Goal: Check status: Check status

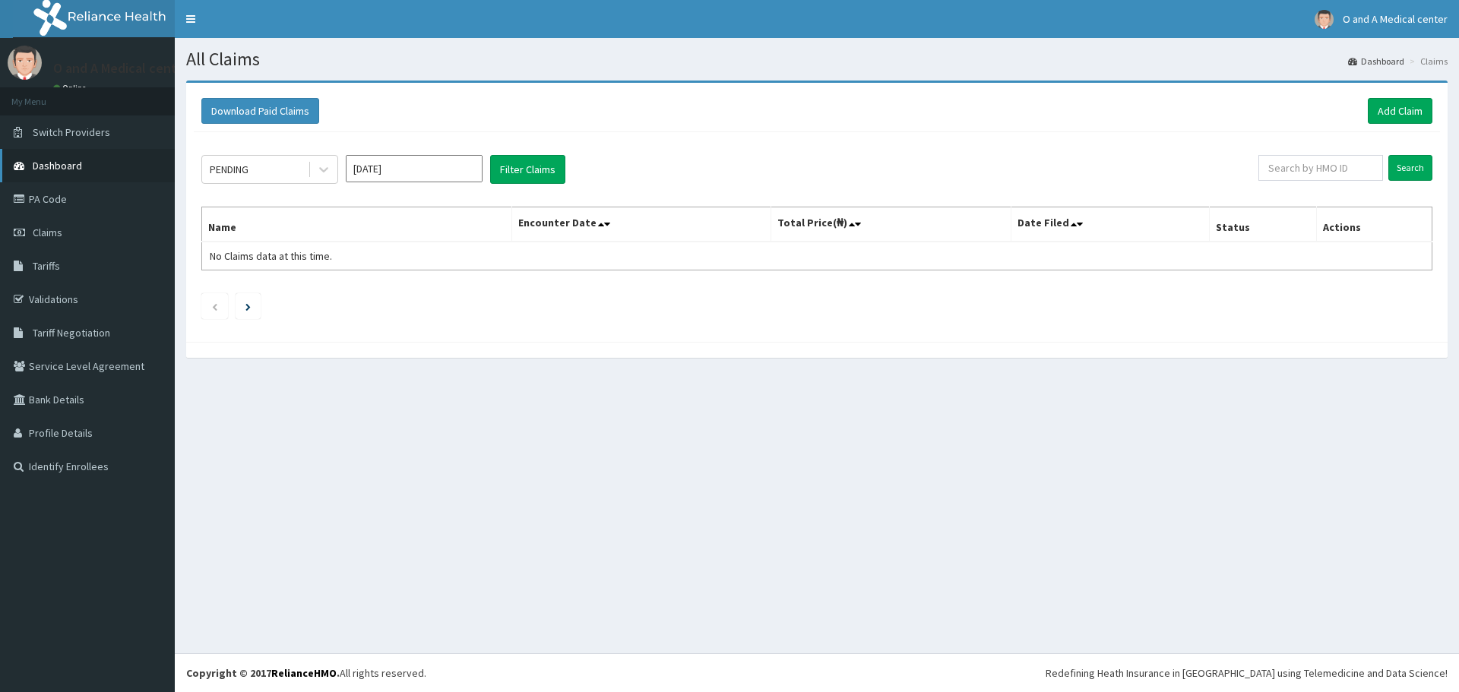
click at [67, 159] on span "Dashboard" at bounding box center [57, 166] width 49 height 14
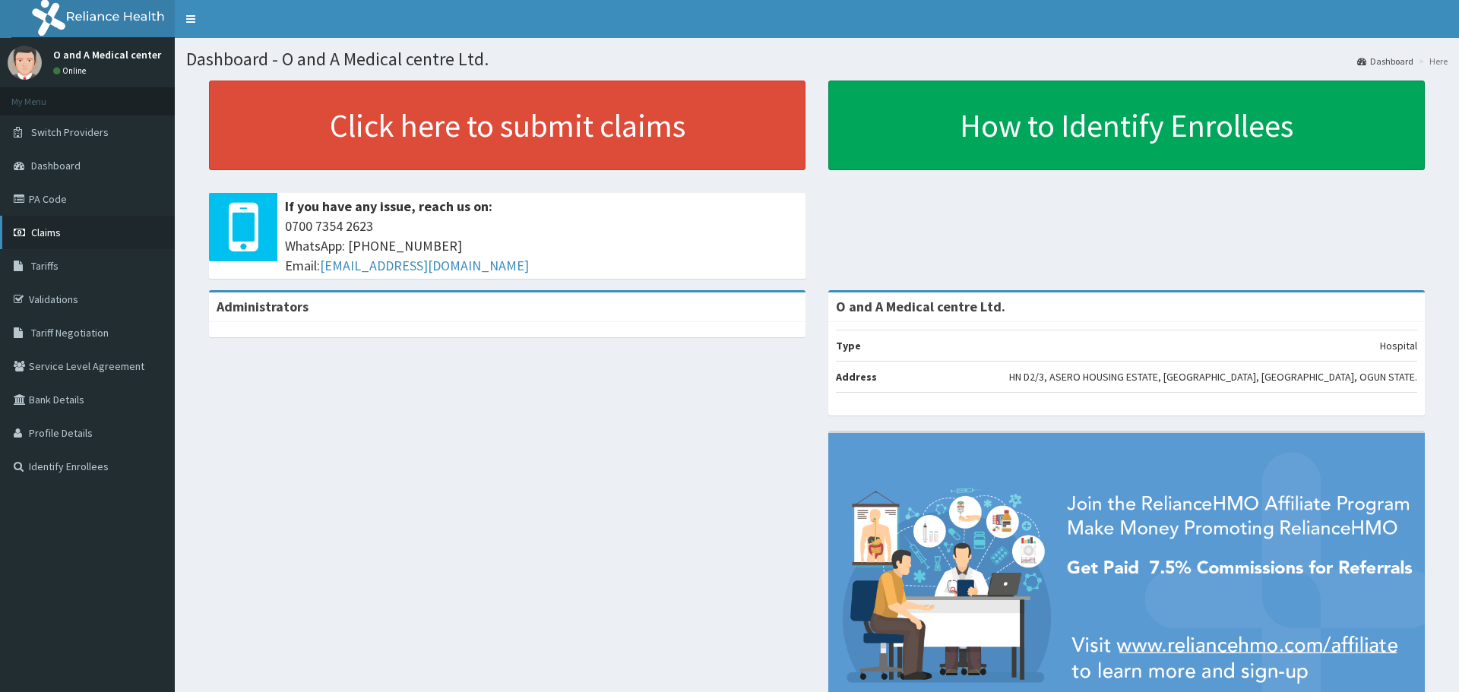
click at [87, 226] on link "Claims" at bounding box center [87, 232] width 175 height 33
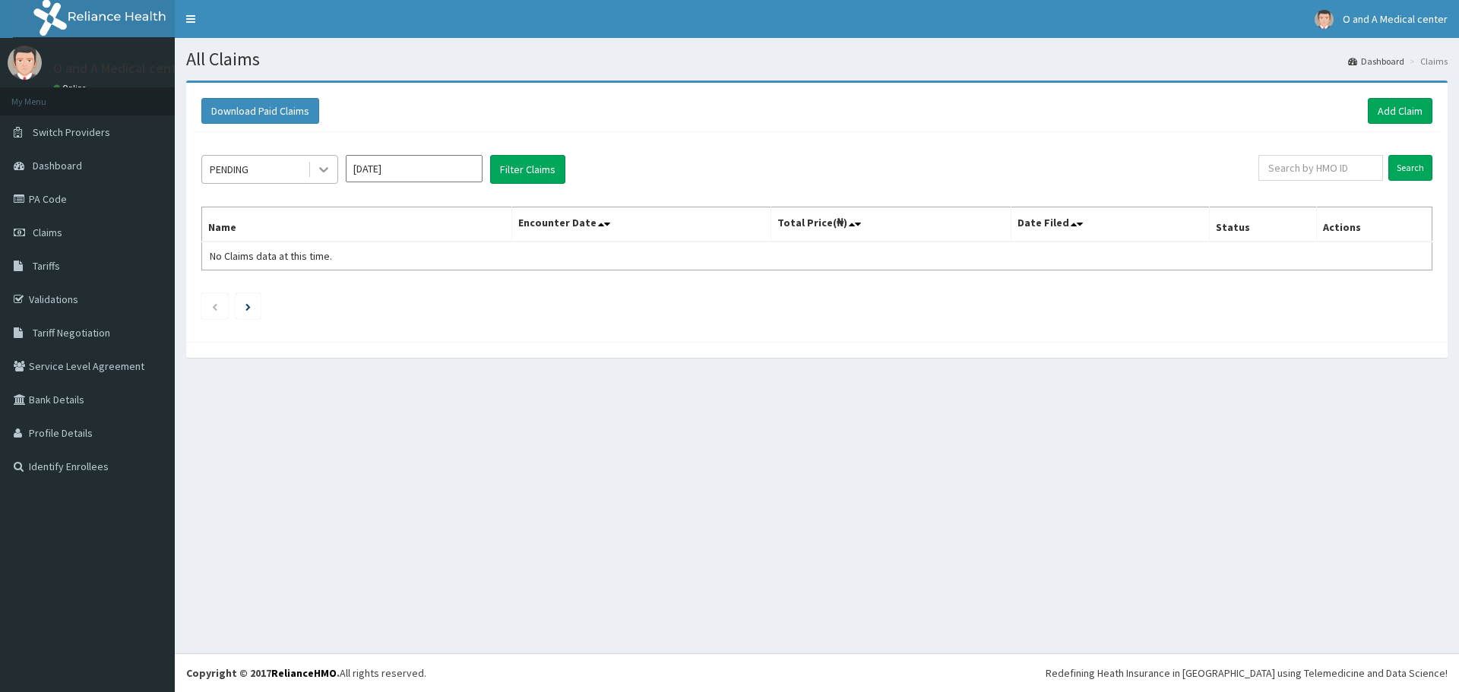
click at [330, 173] on icon at bounding box center [323, 169] width 15 height 15
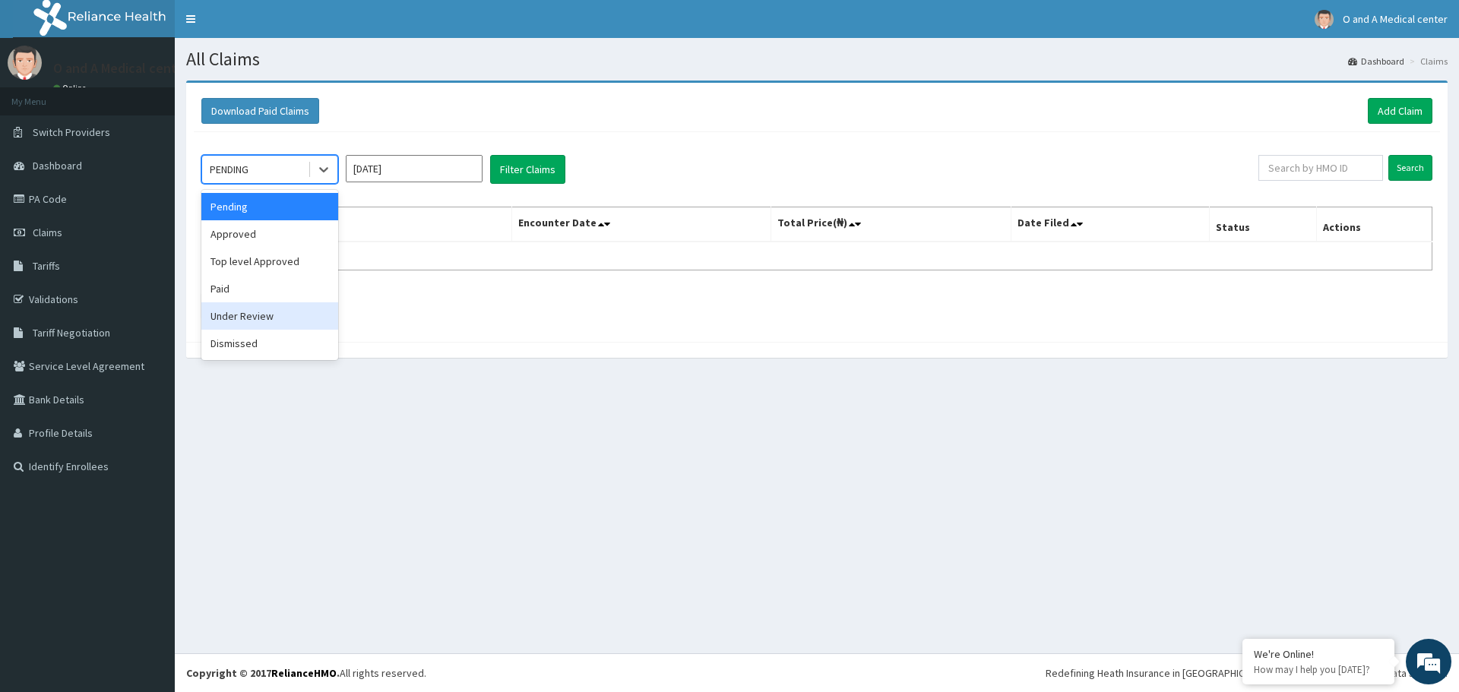
click at [251, 311] on div "Under Review" at bounding box center [269, 315] width 137 height 27
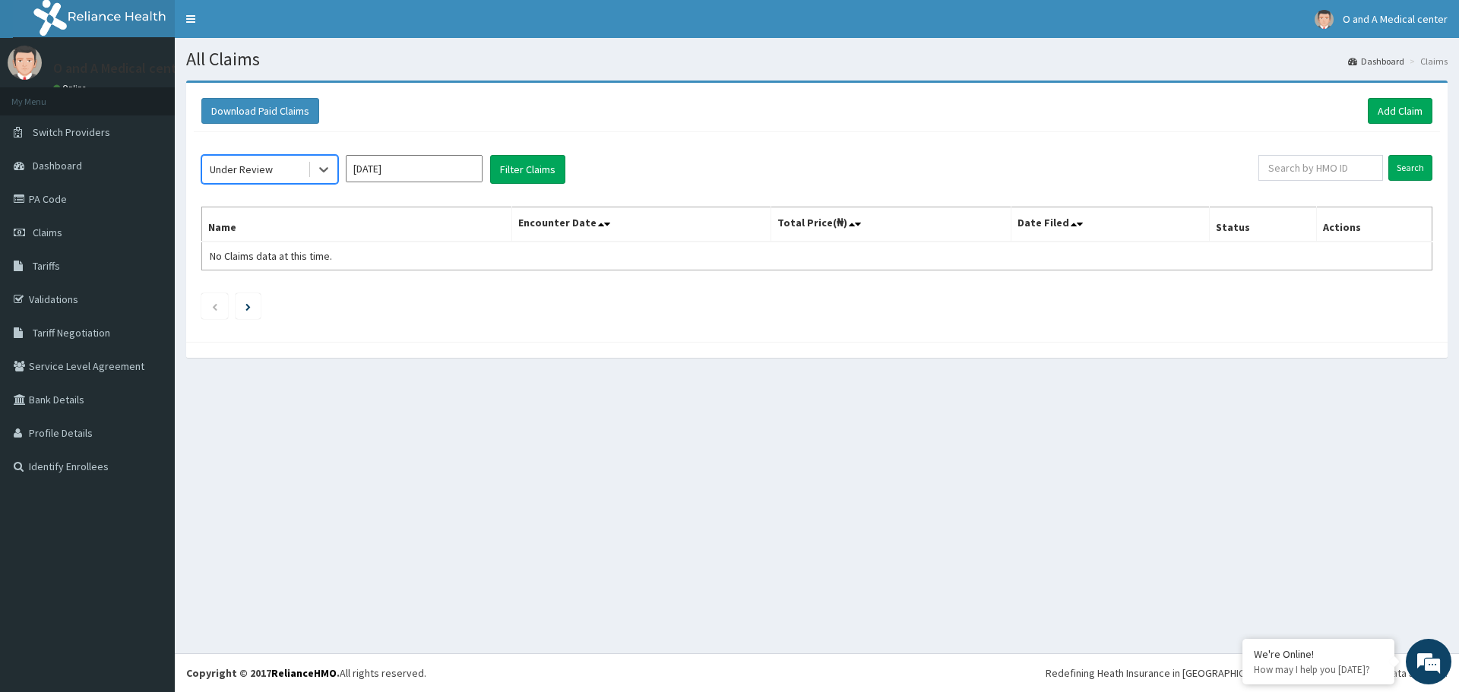
click at [384, 174] on input "Oct 2025" at bounding box center [414, 168] width 137 height 27
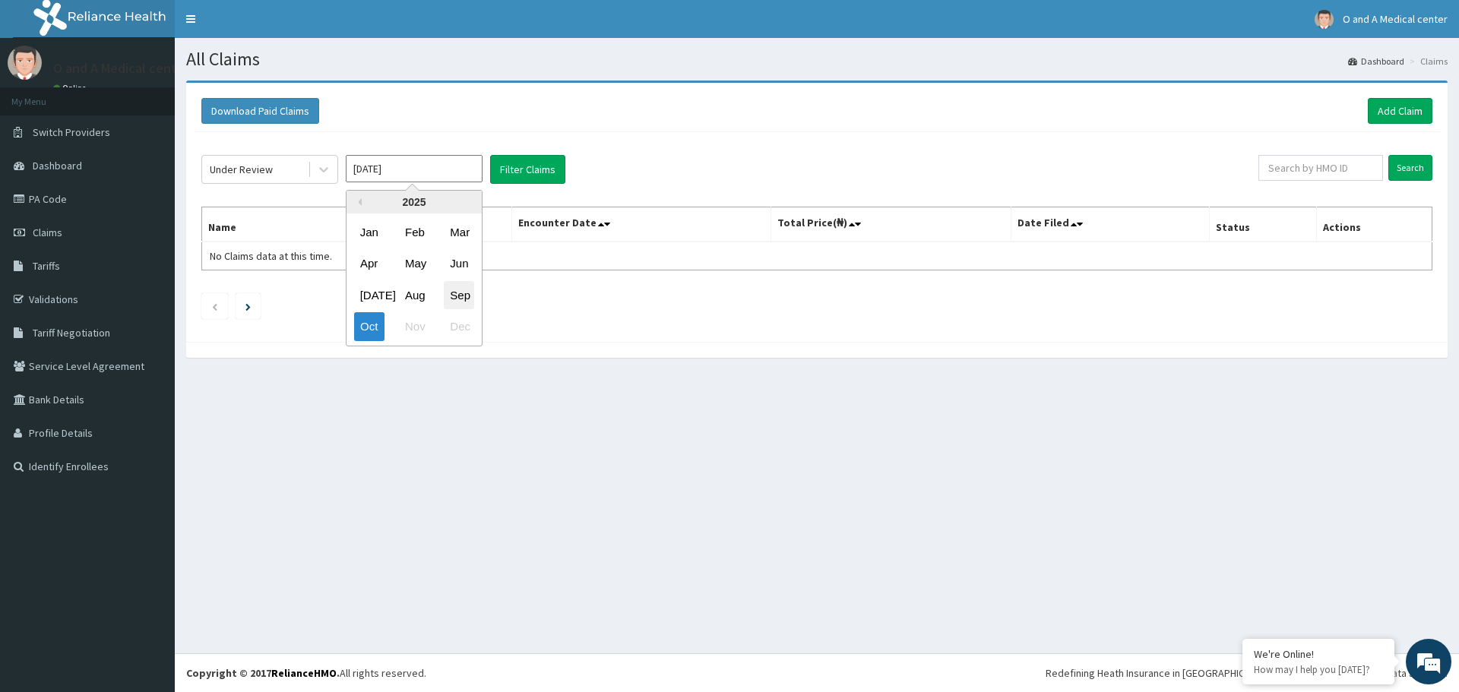
click at [450, 306] on div "Sep" at bounding box center [459, 295] width 30 height 28
type input "Sep 2025"
click at [548, 171] on button "Filter Claims" at bounding box center [527, 169] width 75 height 29
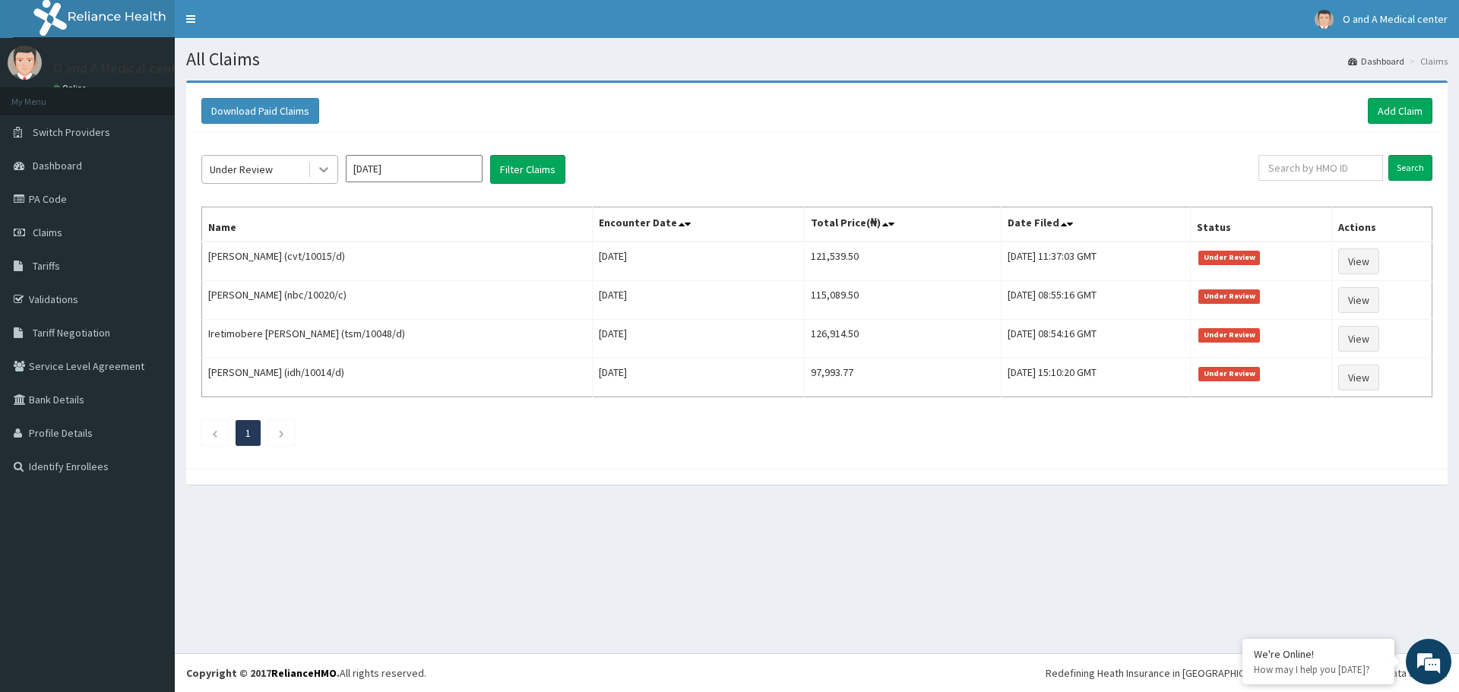
click at [331, 168] on div at bounding box center [323, 169] width 27 height 27
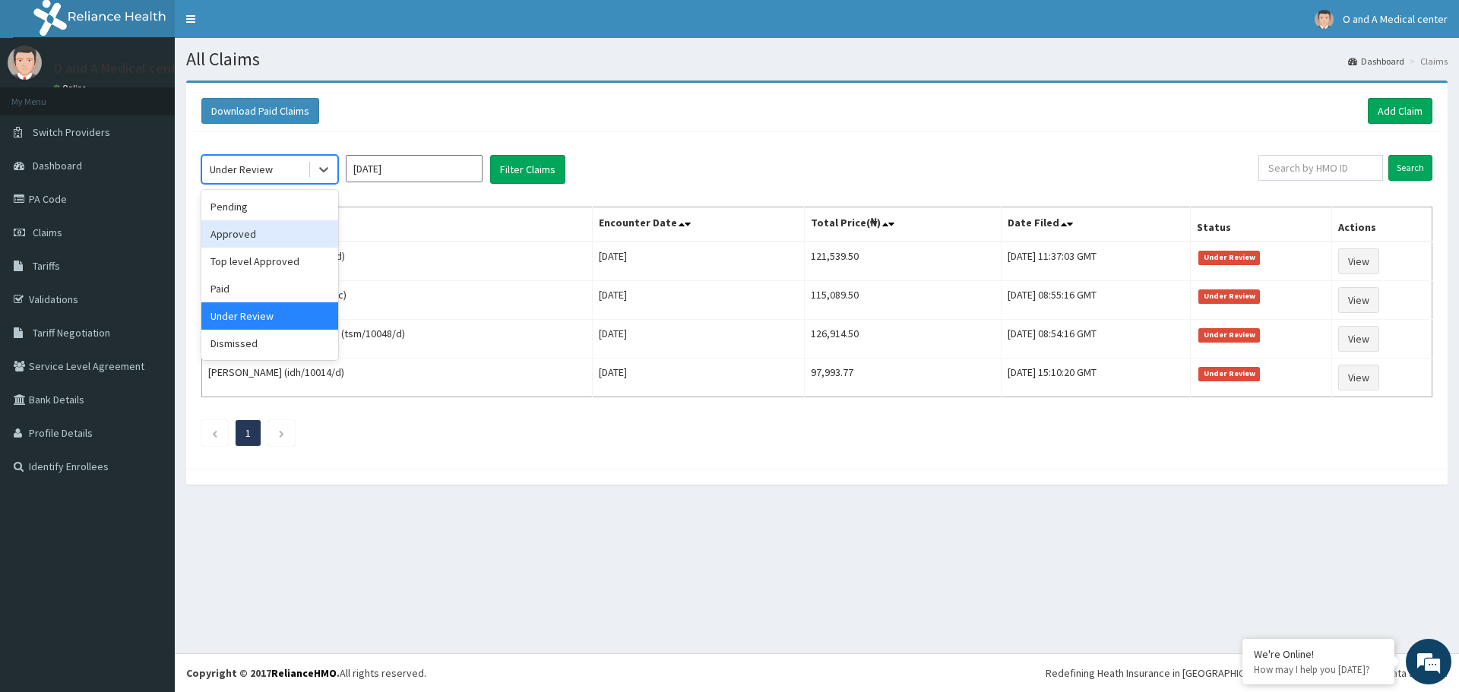
click at [316, 229] on div "Approved" at bounding box center [269, 233] width 137 height 27
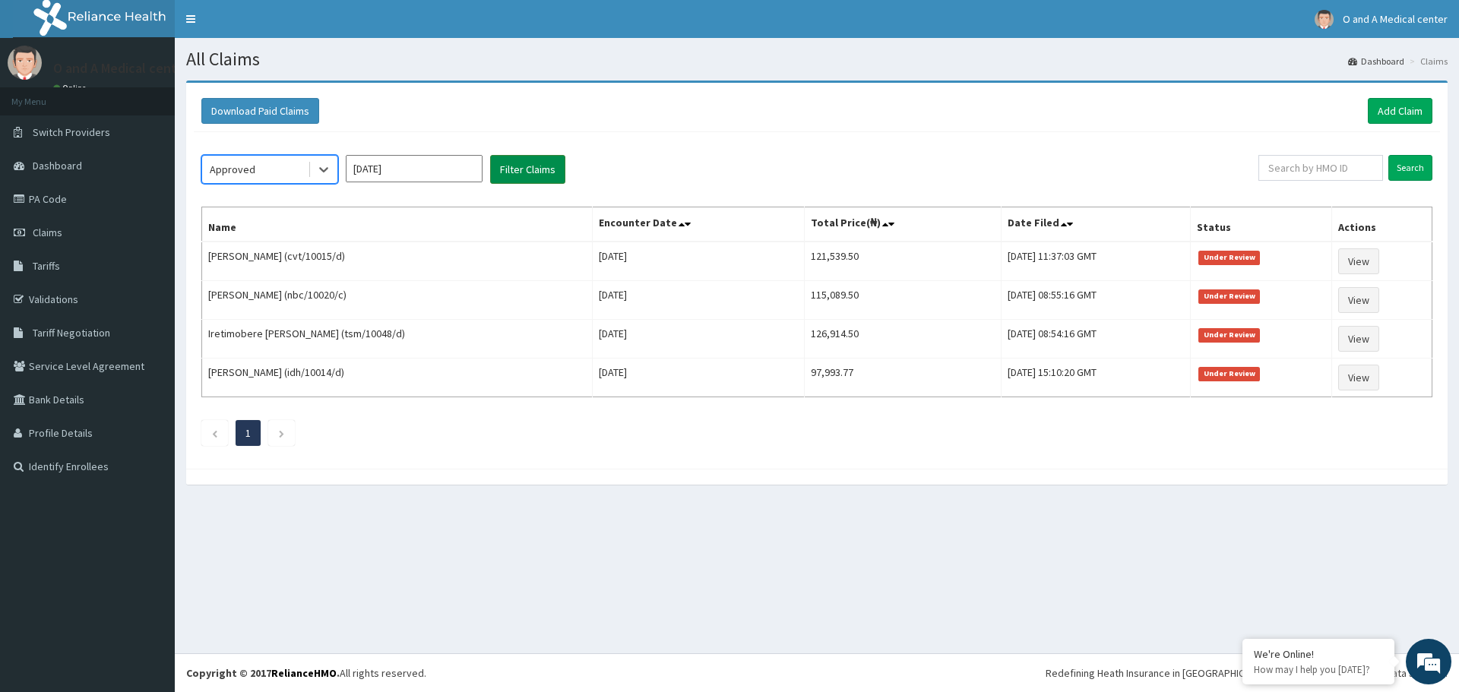
click at [519, 163] on button "Filter Claims" at bounding box center [527, 169] width 75 height 29
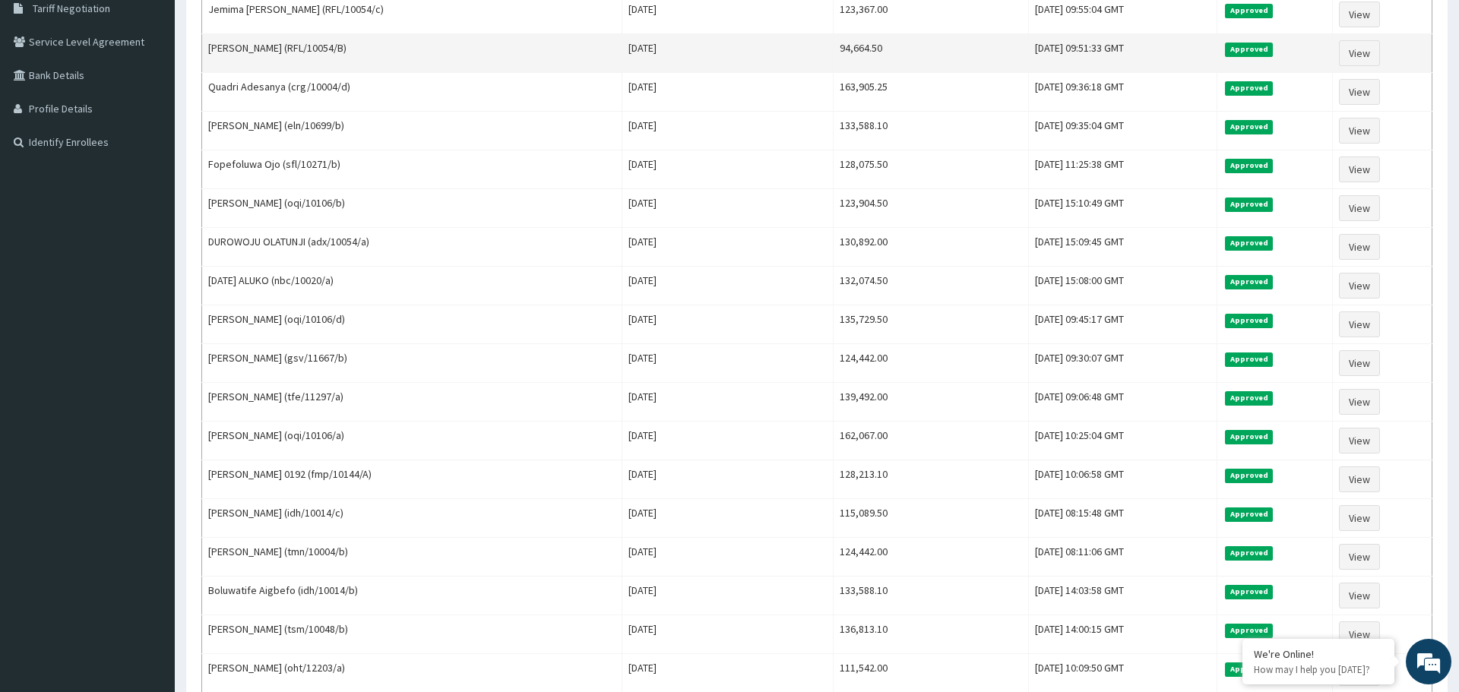
scroll to position [329, 0]
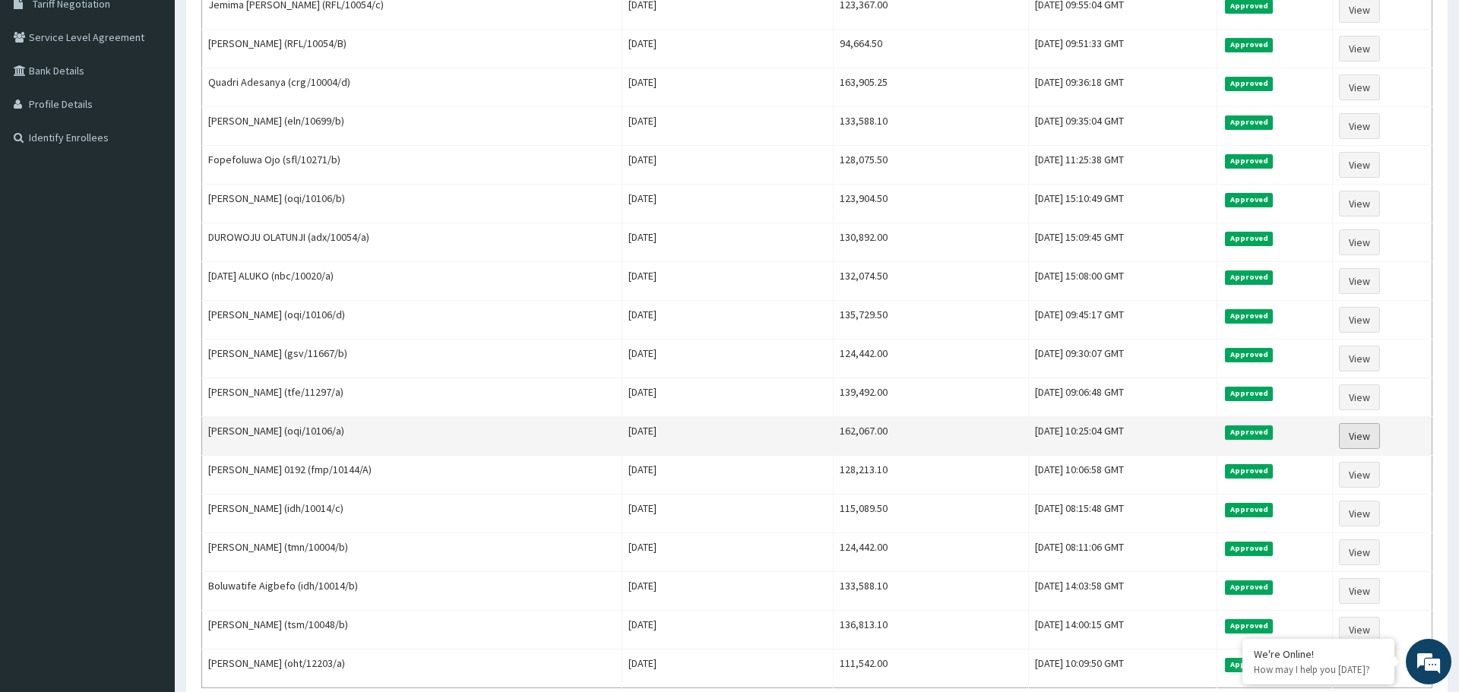
click at [1357, 435] on link "View" at bounding box center [1359, 436] width 41 height 26
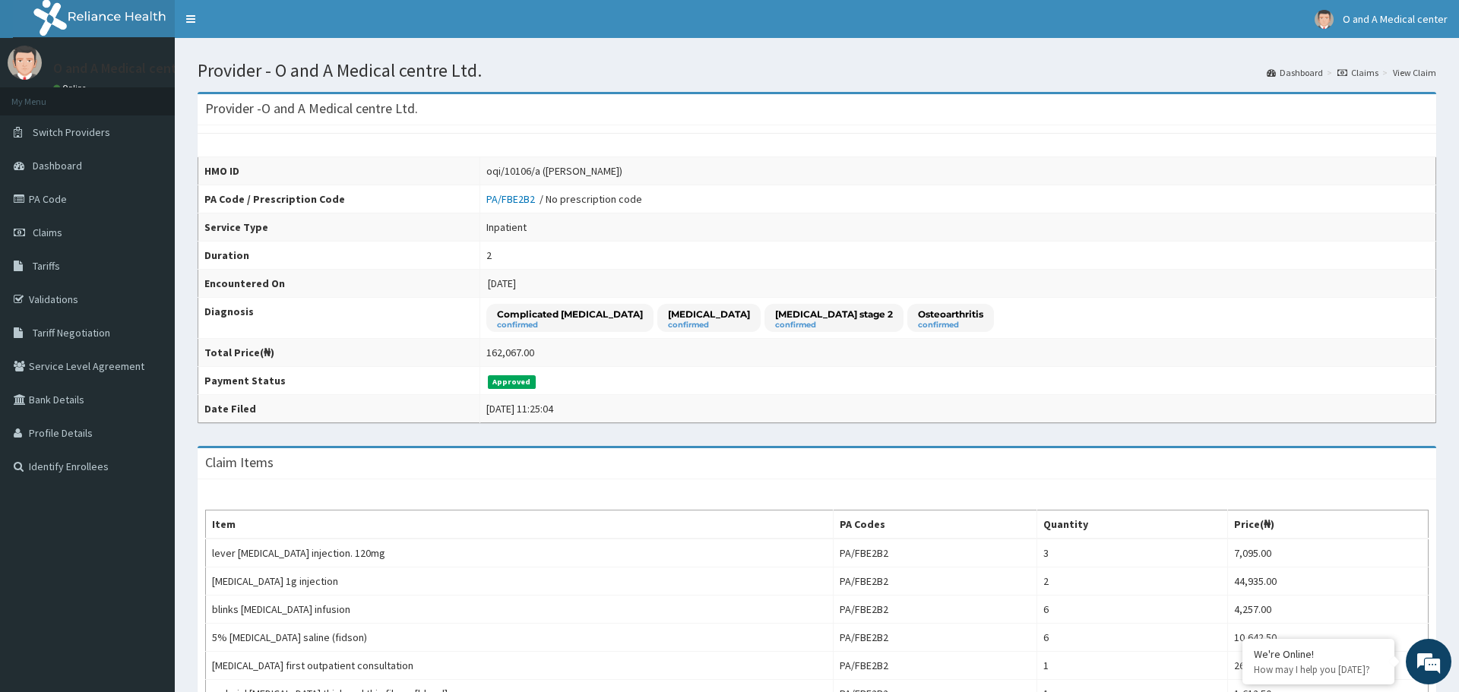
scroll to position [5, 0]
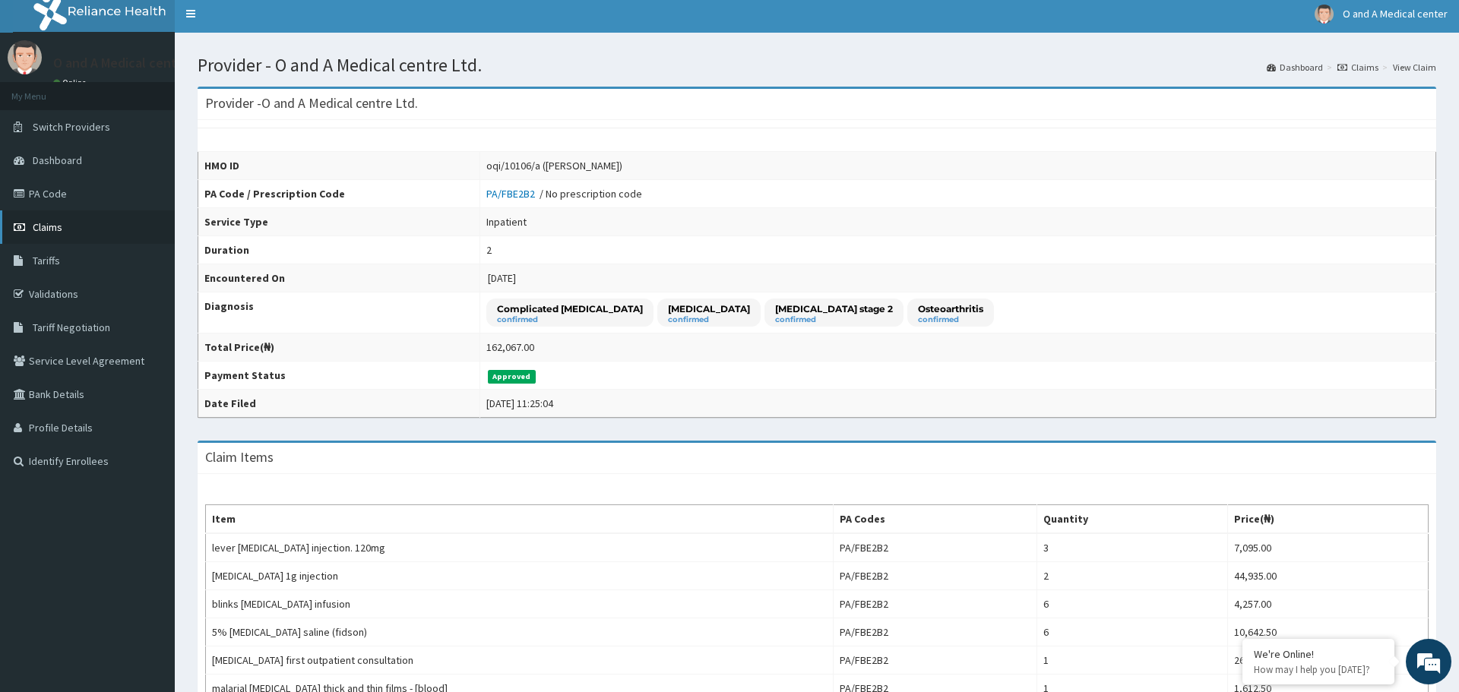
click at [57, 220] on span "Claims" at bounding box center [48, 227] width 30 height 14
